Goal: Transaction & Acquisition: Purchase product/service

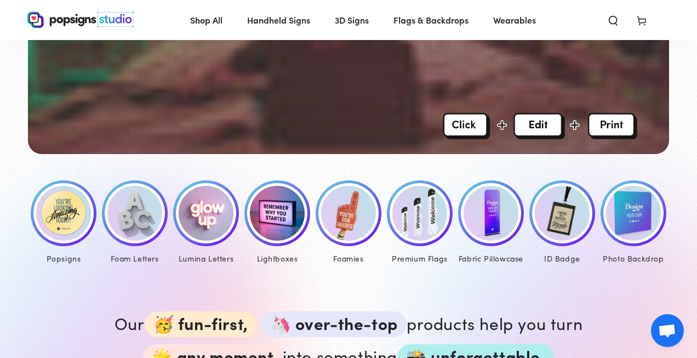
scroll to position [449, 0]
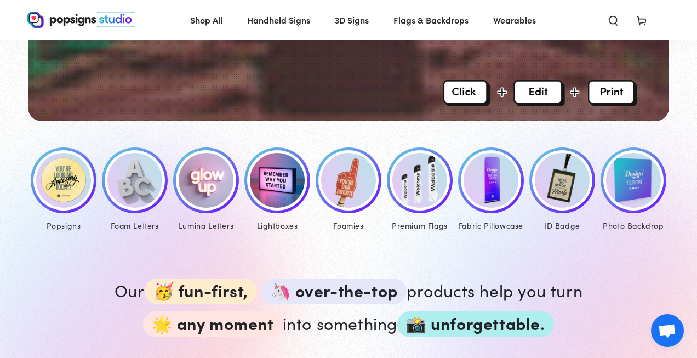
click at [482, 180] on img at bounding box center [490, 180] width 55 height 55
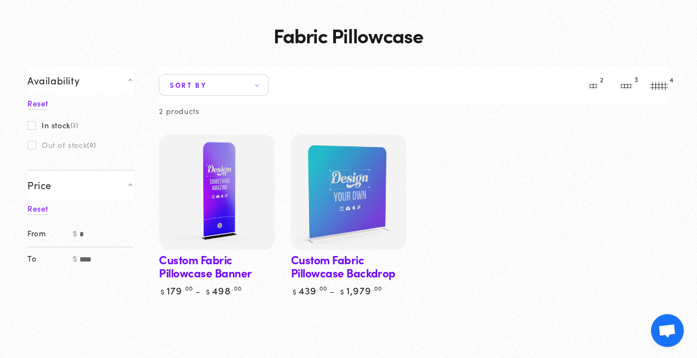
scroll to position [56, 0]
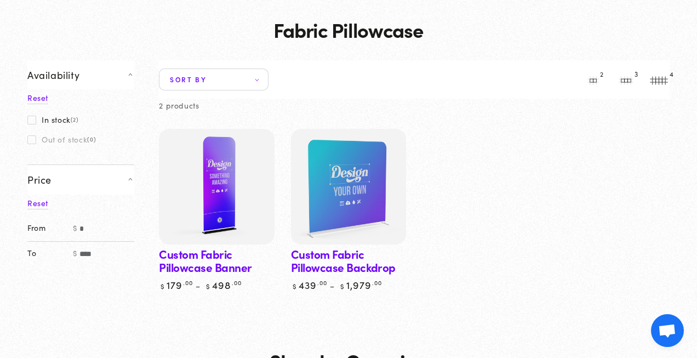
click at [215, 257] on link "Custom Fabric Pillowcase Banner" at bounding box center [216, 210] width 115 height 162
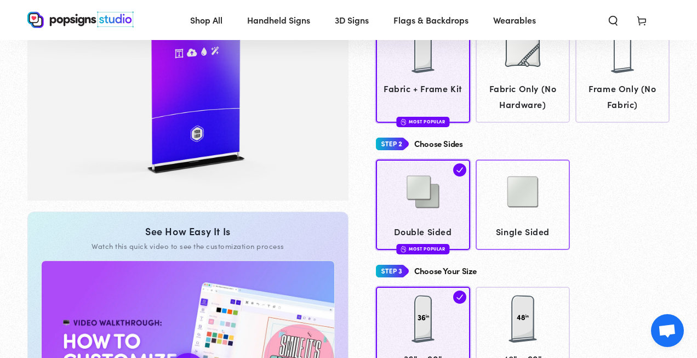
scroll to position [199, 0]
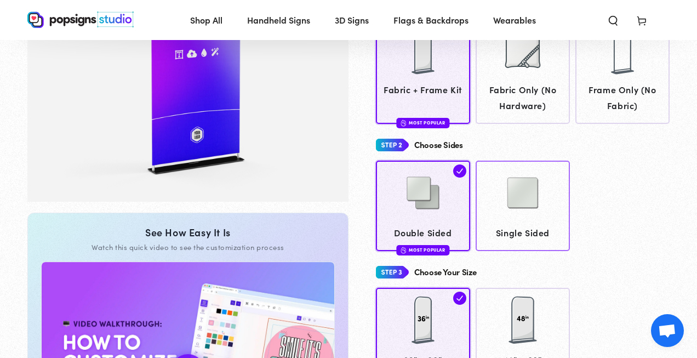
click at [534, 207] on img at bounding box center [522, 192] width 55 height 55
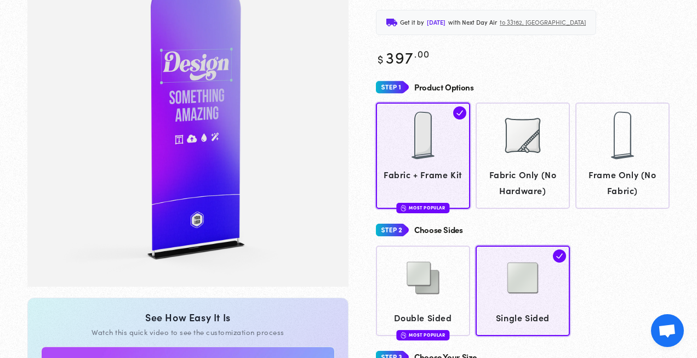
scroll to position [129, 0]
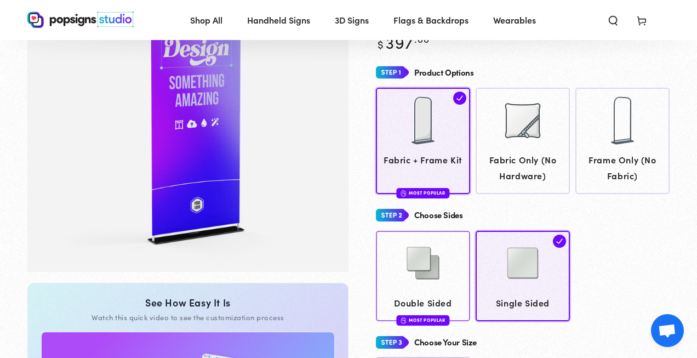
click at [457, 260] on div at bounding box center [423, 264] width 84 height 55
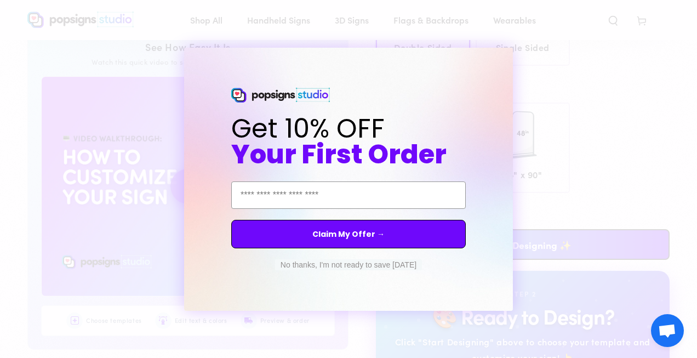
scroll to position [457, 0]
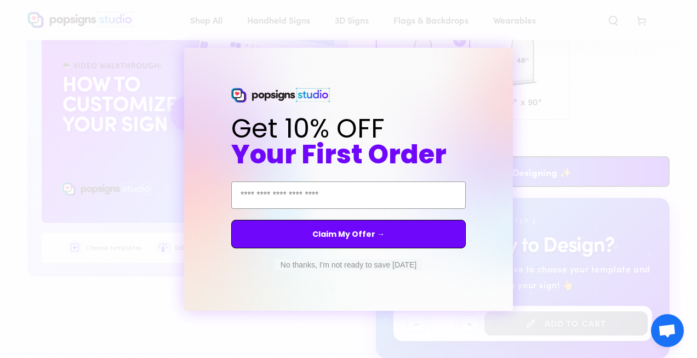
click at [371, 265] on button "No thanks, I'm not ready to save today" at bounding box center [348, 264] width 147 height 11
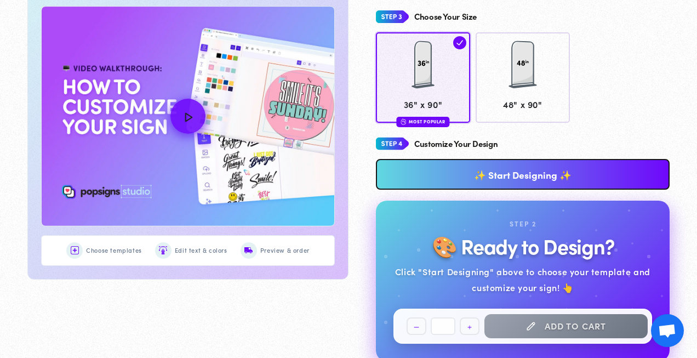
scroll to position [504, 0]
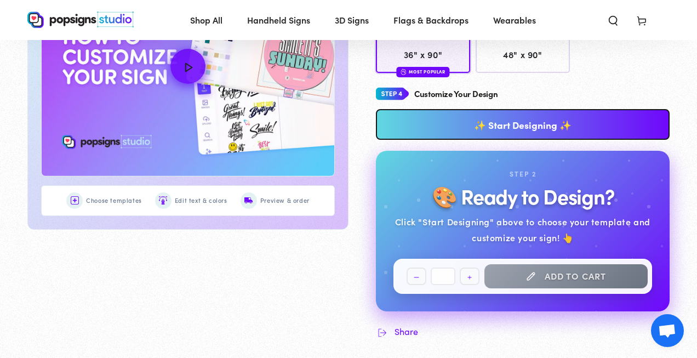
click at [544, 119] on link "✨ Start Designing ✨" at bounding box center [523, 124] width 294 height 31
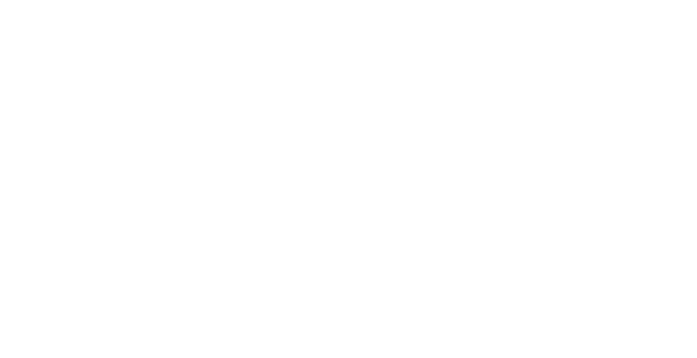
scroll to position [0, 0]
type textarea "An ancient tree with a door leading to a magical world"
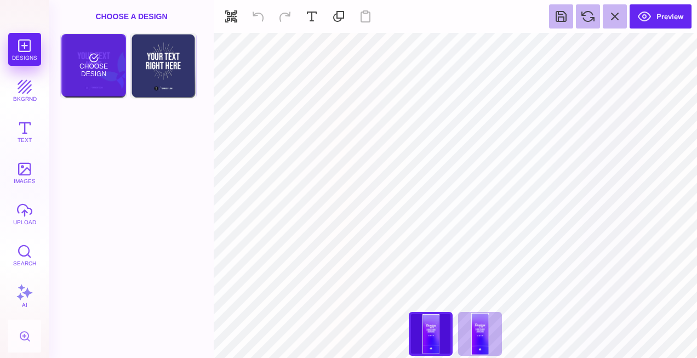
click at [100, 76] on div "Choose Design" at bounding box center [93, 65] width 64 height 62
type input "****"
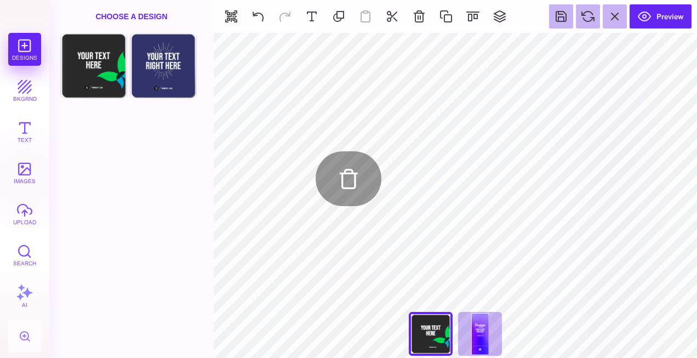
type input "#FFFFFF"
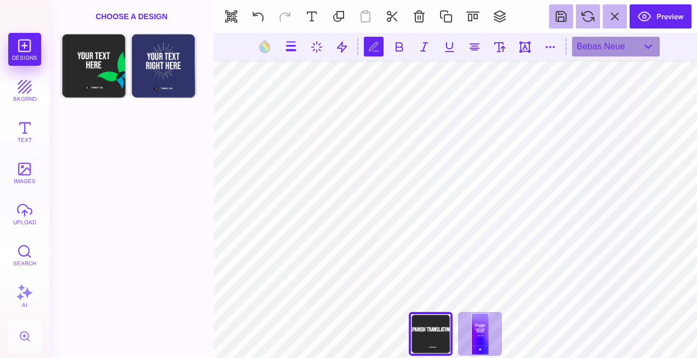
scroll to position [0, 2]
type textarea "**********"
